Goal: Navigation & Orientation: Find specific page/section

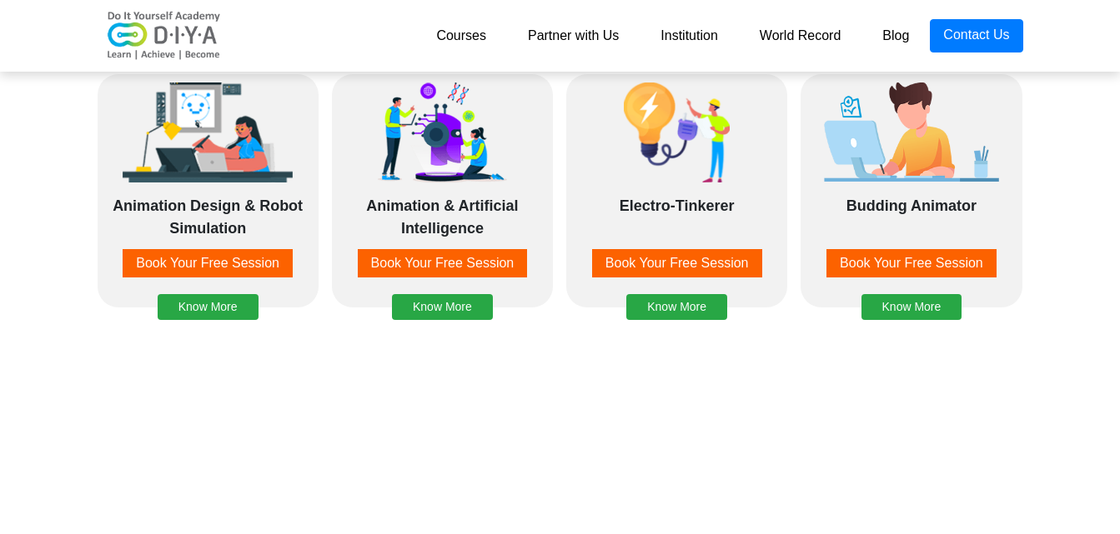
scroll to position [1251, 0]
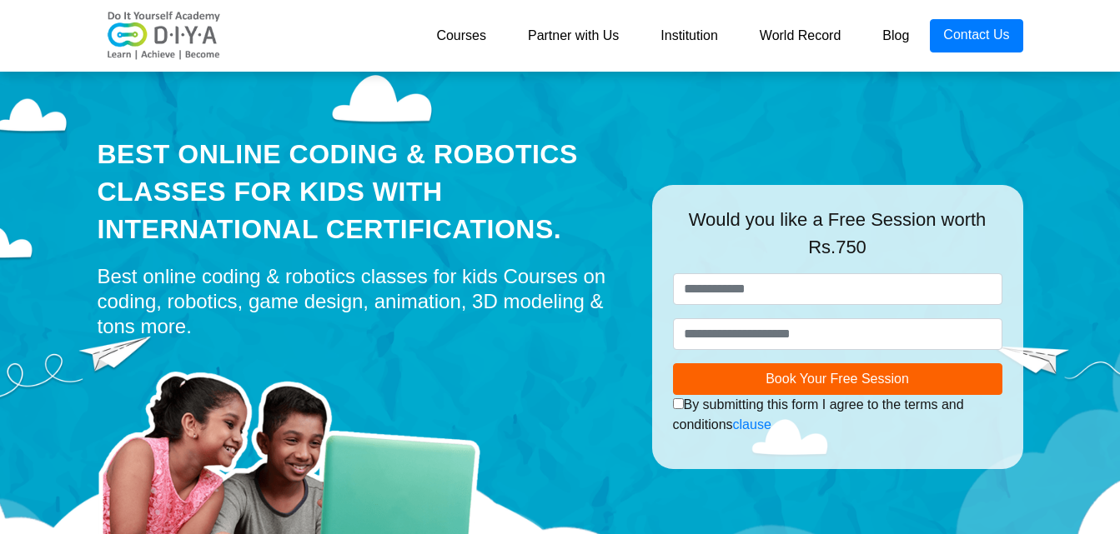
click at [449, 26] on link "Courses" at bounding box center [461, 35] width 92 height 33
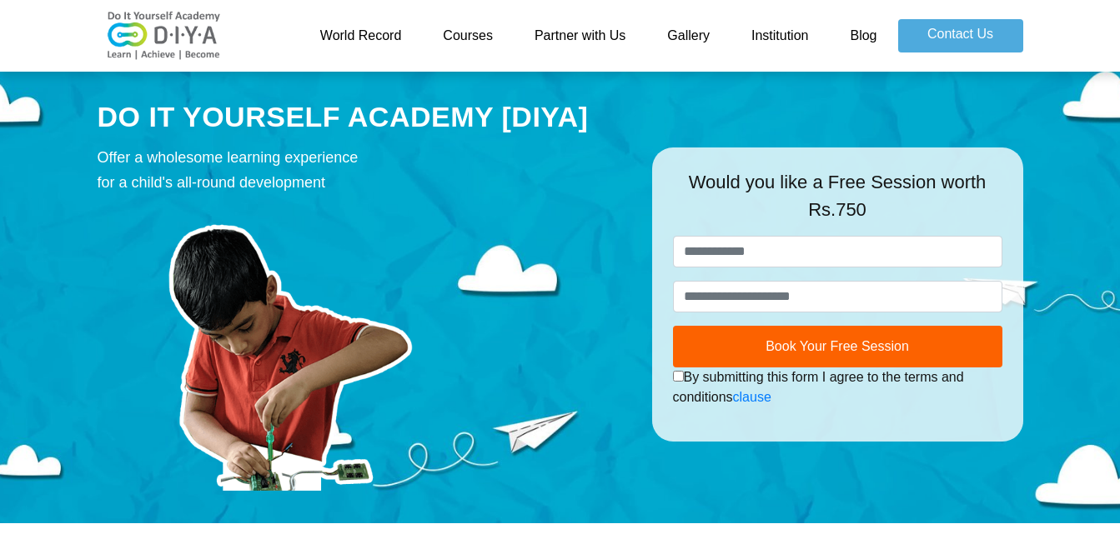
click at [449, 25] on link "Courses" at bounding box center [468, 35] width 92 height 33
click at [472, 31] on link "Courses" at bounding box center [468, 35] width 92 height 33
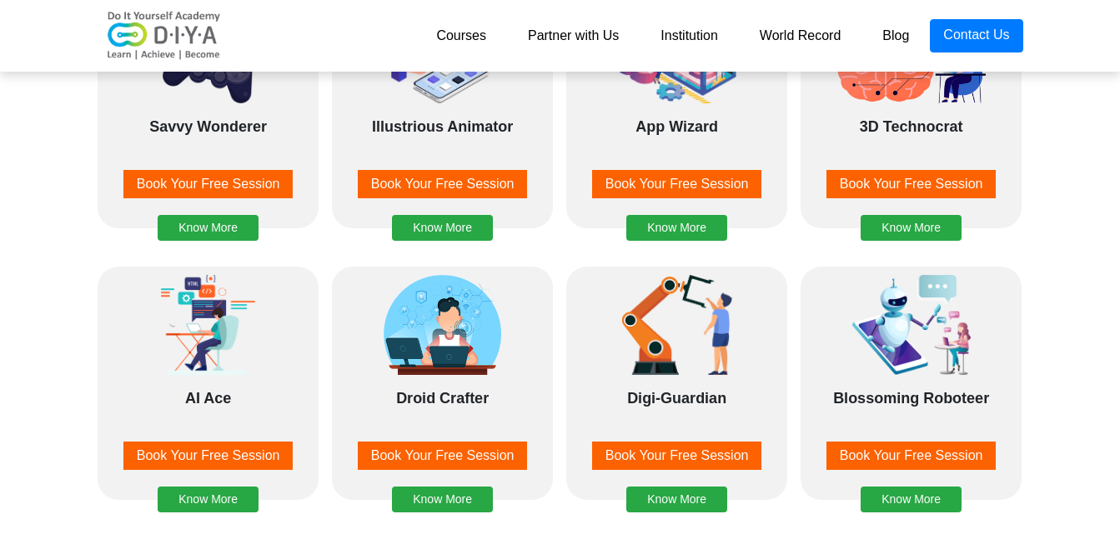
scroll to position [1834, 0]
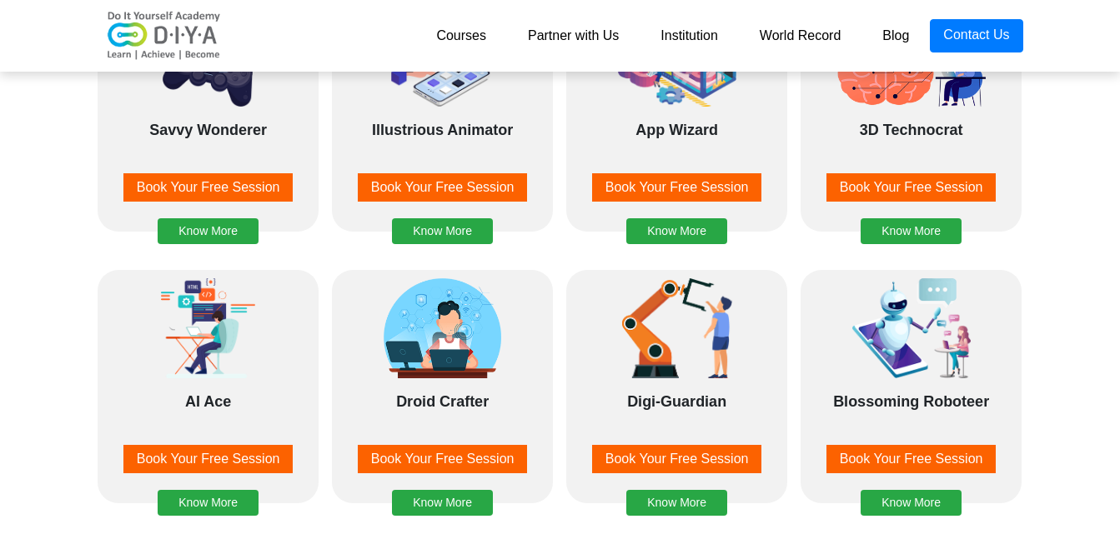
click at [544, 28] on link "Partner with Us" at bounding box center [573, 35] width 133 height 33
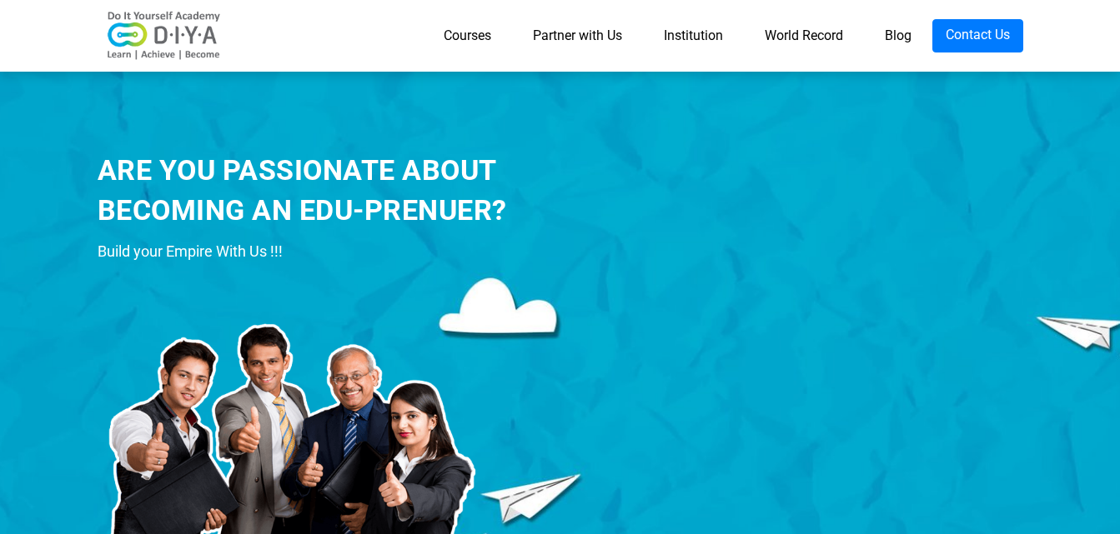
click at [888, 17] on div "Courses Partner with Us Institution World Record Blog Contact Us" at bounding box center [560, 36] width 951 height 58
click at [889, 27] on link "Blog" at bounding box center [898, 35] width 68 height 33
